Goal: Task Accomplishment & Management: Complete application form

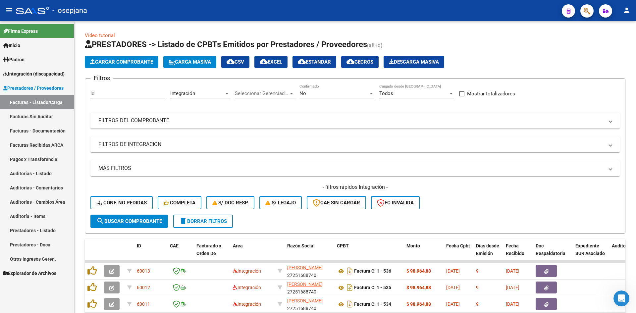
scroll to position [161, 0]
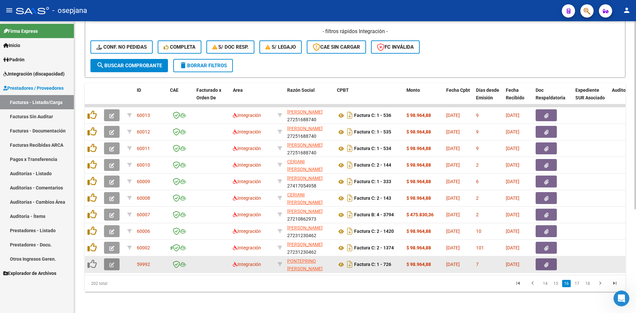
click at [112, 261] on span "button" at bounding box center [111, 264] width 5 height 6
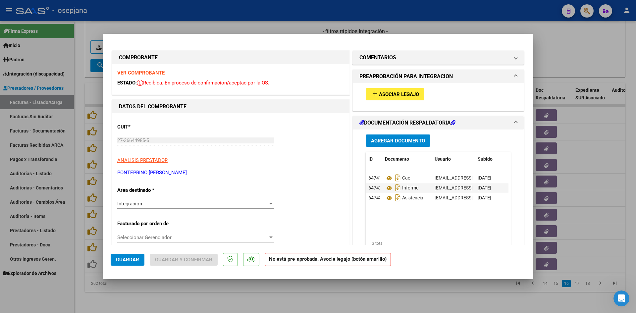
click at [544, 60] on div at bounding box center [318, 156] width 636 height 313
type input "$ 0,00"
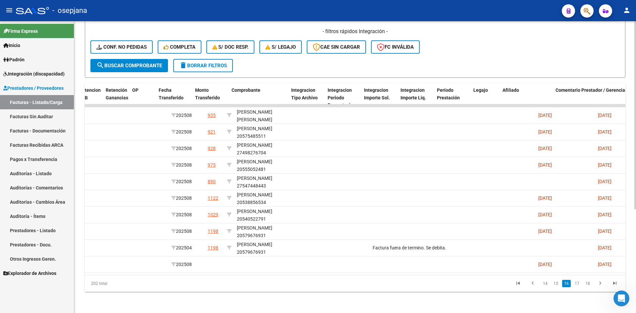
scroll to position [0, 0]
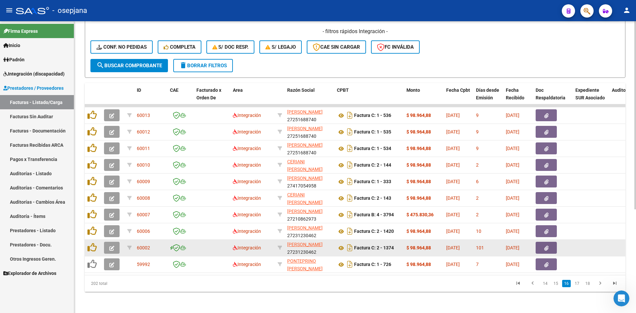
click at [113, 246] on icon "button" at bounding box center [111, 248] width 5 height 5
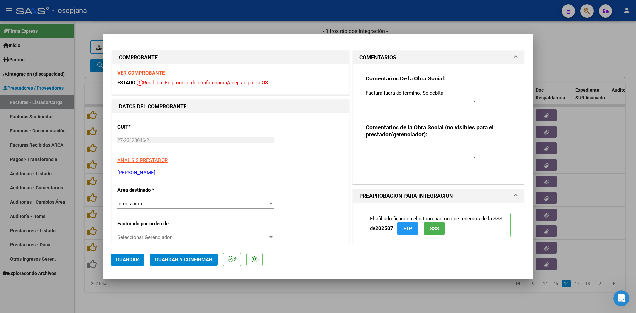
click at [153, 73] on strong "VER COMPROBANTE" at bounding box center [140, 73] width 47 height 6
click at [549, 49] on div at bounding box center [318, 156] width 636 height 313
type input "$ 0,00"
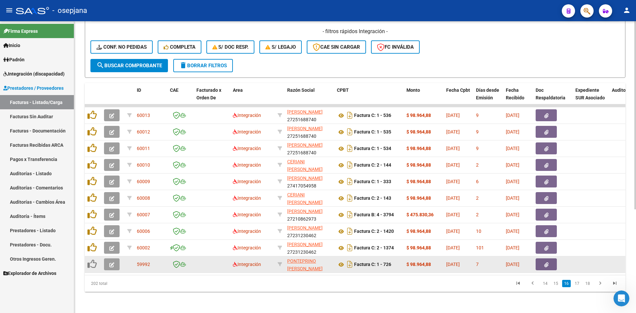
click at [110, 258] on button "button" at bounding box center [112, 264] width 16 height 12
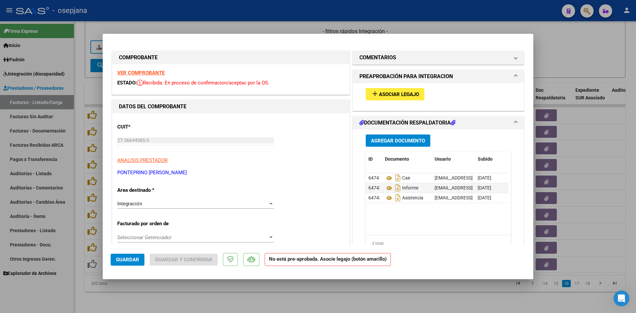
click at [147, 74] on strong "VER COMPROBANTE" at bounding box center [140, 73] width 47 height 6
click at [379, 97] on span "Asociar Legajo" at bounding box center [399, 94] width 40 height 6
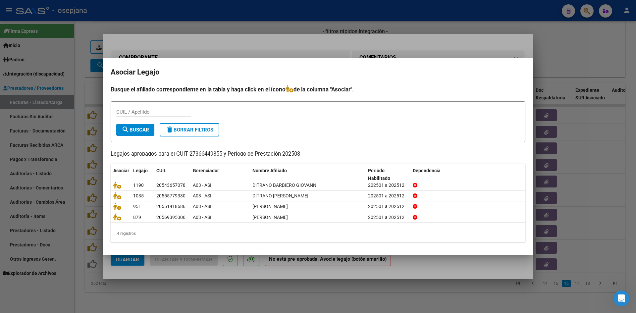
click at [573, 59] on div at bounding box center [318, 156] width 636 height 313
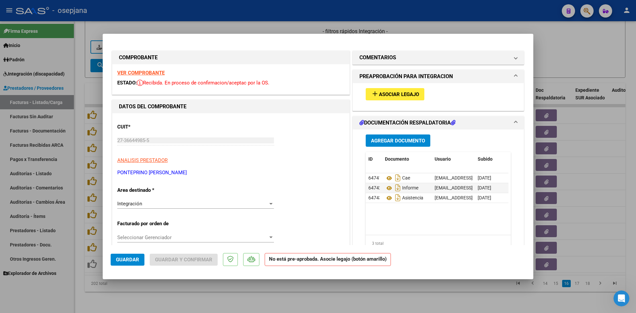
click at [144, 71] on strong "VER COMPROBANTE" at bounding box center [140, 73] width 47 height 6
click at [590, 41] on div at bounding box center [318, 156] width 636 height 313
type input "$ 0,00"
